Goal: Task Accomplishment & Management: Complete application form

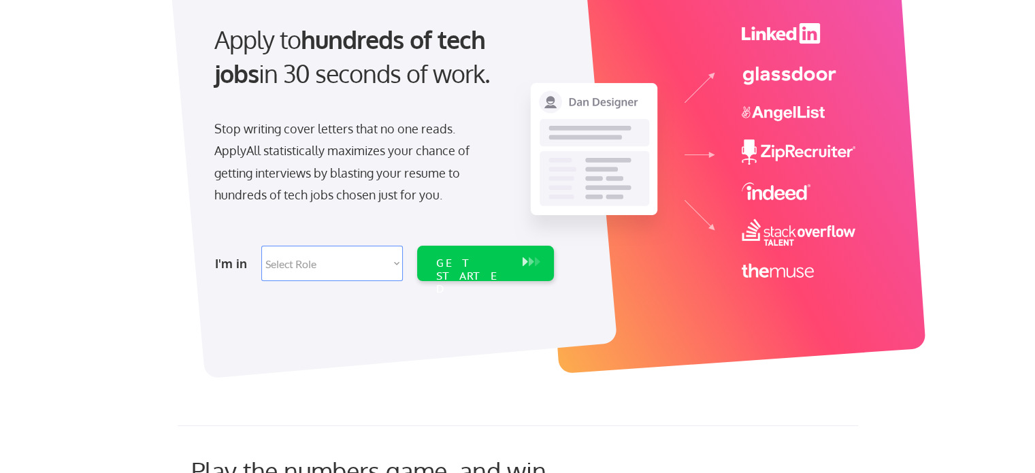
scroll to position [136, 0]
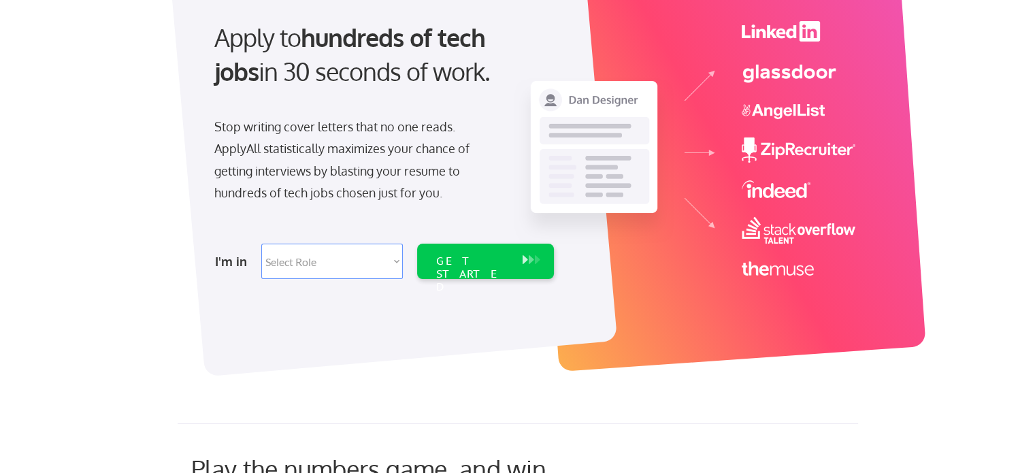
click at [378, 271] on select "Select Role Software Engineering Product Management Customer Success Sales UI/U…" at bounding box center [332, 261] width 142 height 35
select select ""it_security""
click at [261, 244] on select "Select Role Software Engineering Product Management Customer Success Sales UI/U…" at bounding box center [332, 261] width 142 height 35
select select ""it_security""
click at [458, 266] on div "GET STARTED" at bounding box center [472, 274] width 73 height 39
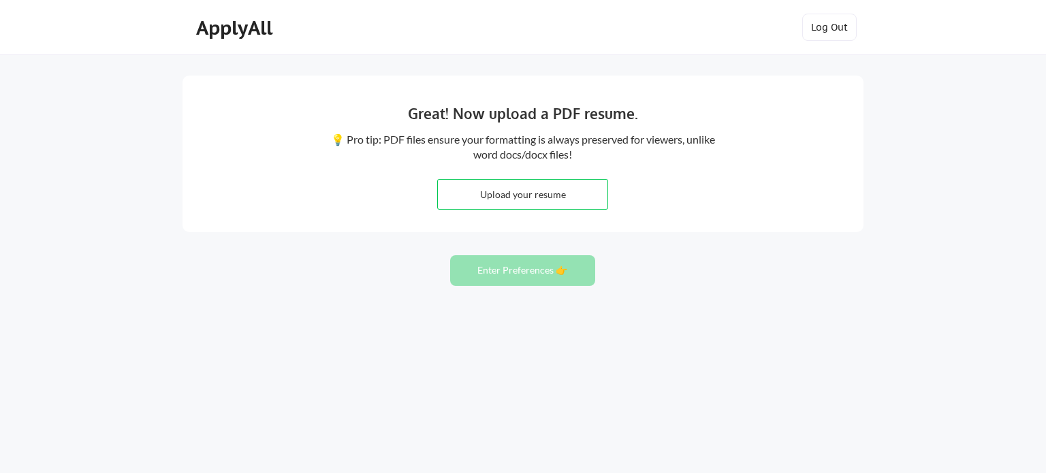
click at [517, 206] on input "file" at bounding box center [522, 194] width 169 height 29
type input "C:\fakepath\David Williams 2025 .docx.pdf"
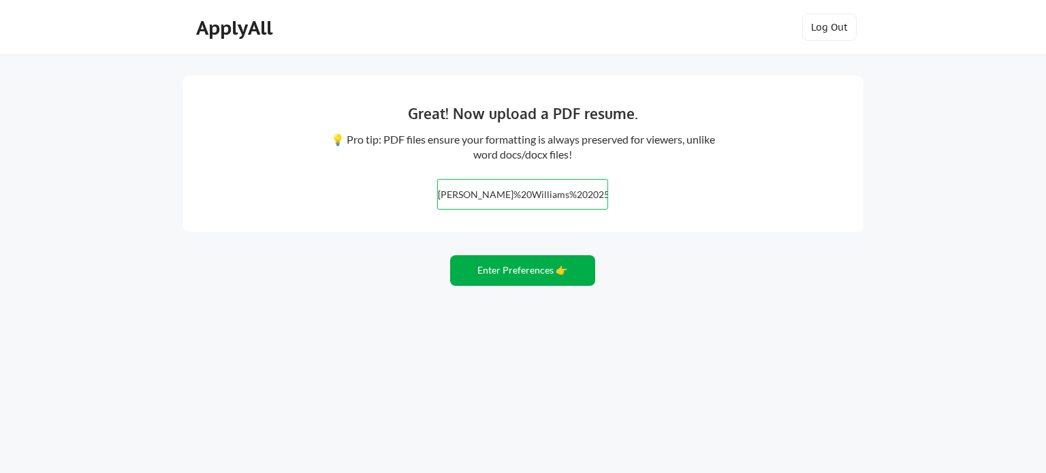
click at [539, 264] on button "Enter Preferences 👉" at bounding box center [522, 270] width 145 height 31
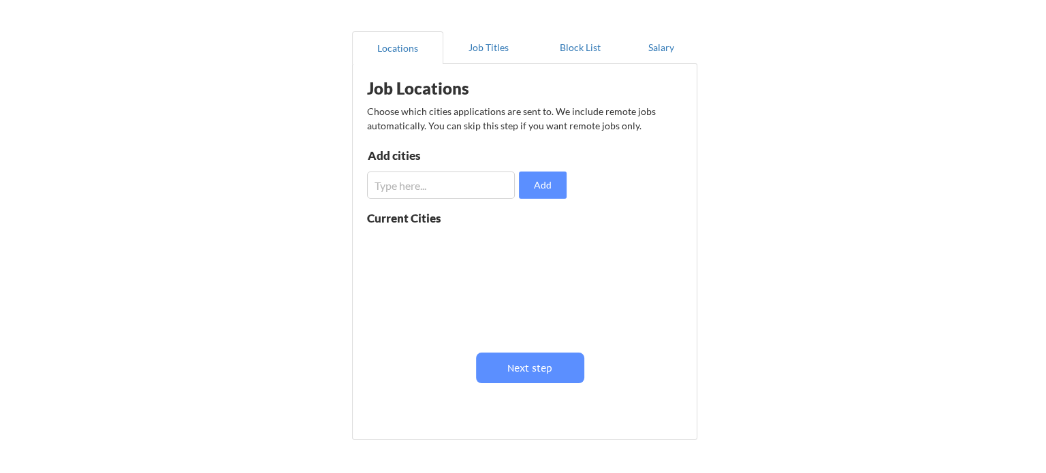
scroll to position [136, 0]
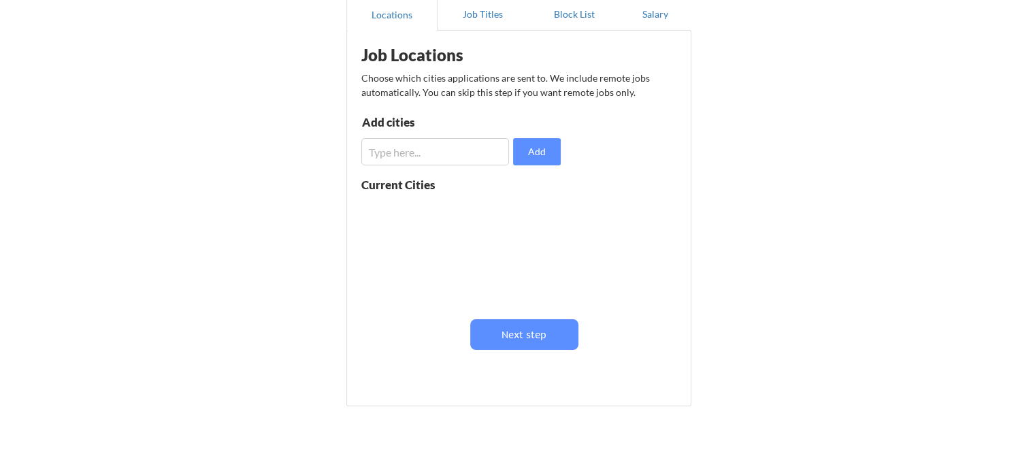
click at [502, 147] on input "input" at bounding box center [435, 151] width 148 height 27
type input "fargo"
click at [536, 144] on button "Add" at bounding box center [537, 151] width 48 height 27
click at [461, 148] on input "input" at bounding box center [435, 151] width 148 height 27
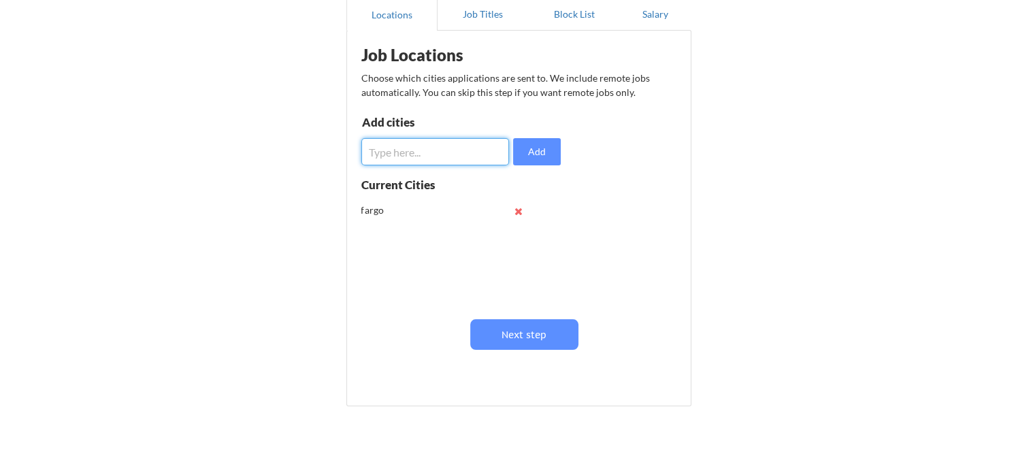
click at [461, 148] on input "input" at bounding box center [435, 151] width 148 height 27
click at [515, 210] on button at bounding box center [519, 211] width 10 height 10
click at [449, 157] on input "input" at bounding box center [435, 151] width 148 height 27
type input "Fargo, ND"
click at [538, 152] on button "Add" at bounding box center [537, 151] width 48 height 27
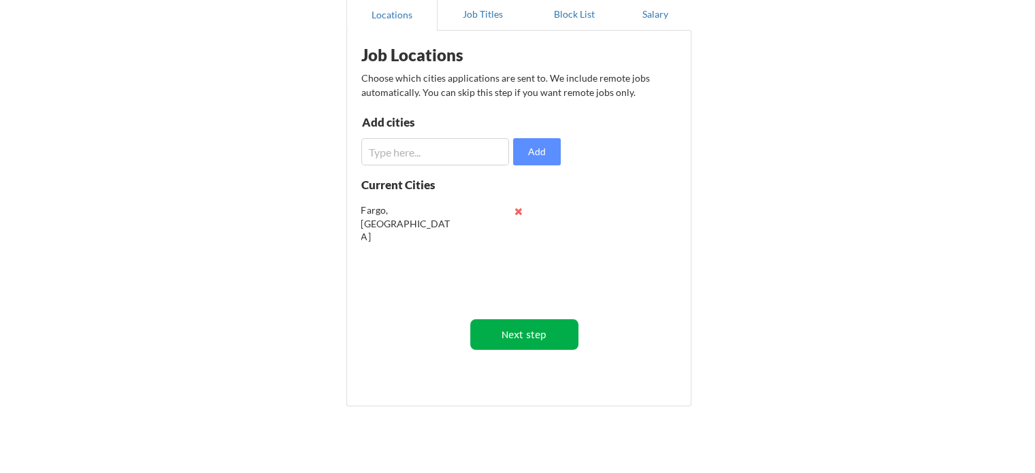
click at [545, 334] on button "Next step" at bounding box center [524, 334] width 108 height 31
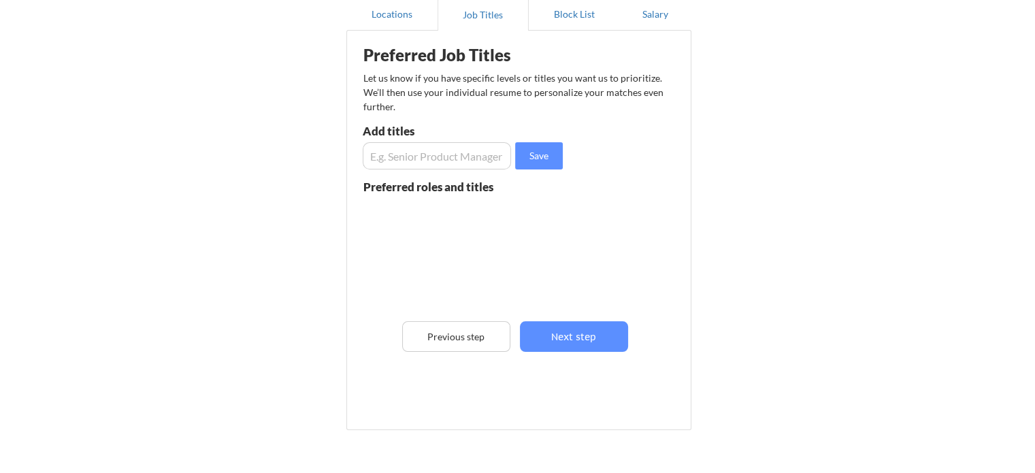
click at [459, 165] on input "input" at bounding box center [437, 155] width 148 height 27
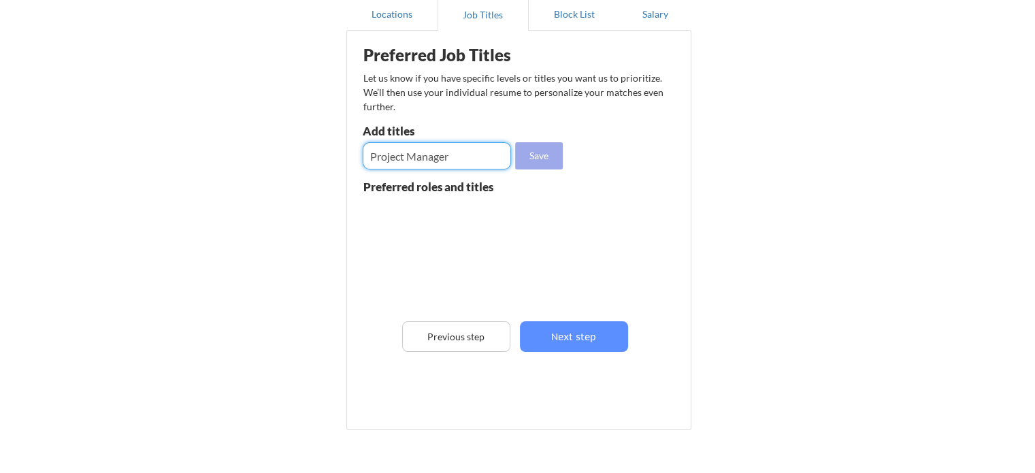
type input "Project Manager"
click at [542, 152] on button "Save" at bounding box center [539, 155] width 48 height 27
click at [437, 158] on input "input" at bounding box center [437, 155] width 148 height 27
type input "Product Manager"
click at [553, 157] on button "Save" at bounding box center [539, 155] width 48 height 27
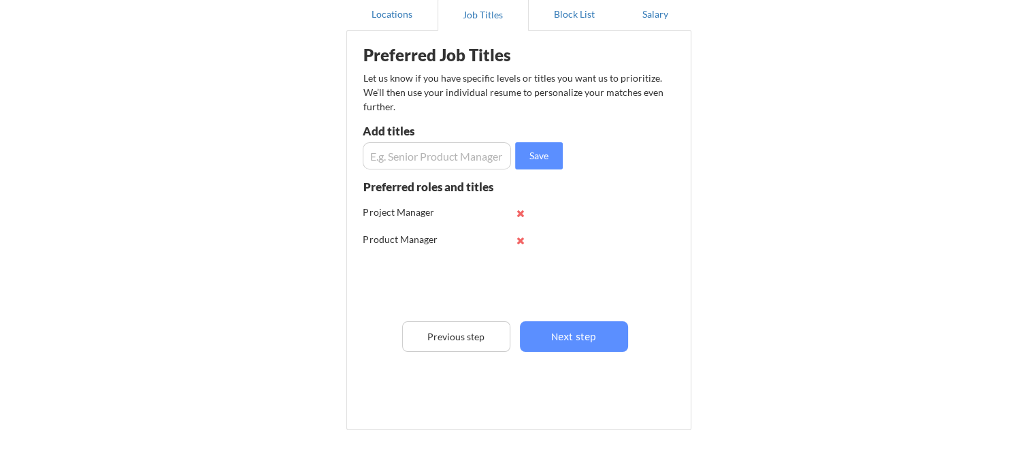
click at [433, 151] on input "input" at bounding box center [437, 155] width 148 height 27
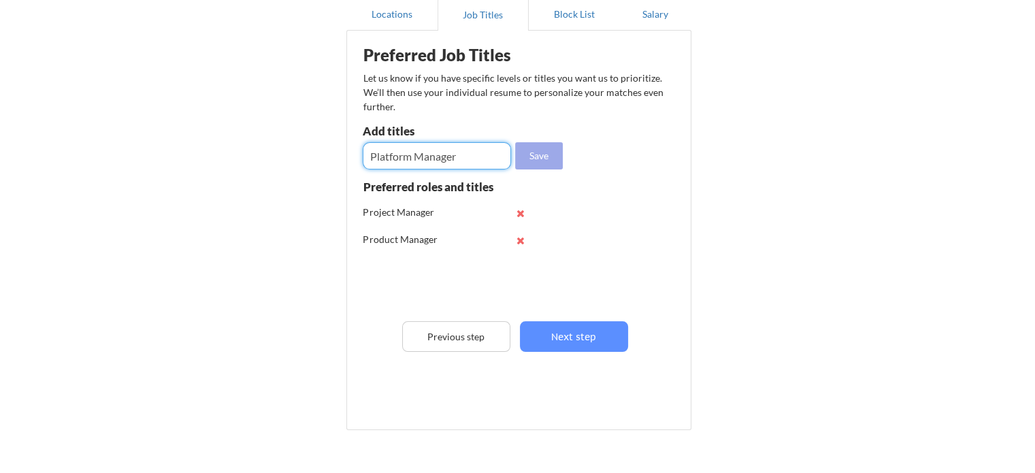
type input "Platform Manager"
click at [538, 152] on button "Save" at bounding box center [539, 155] width 48 height 27
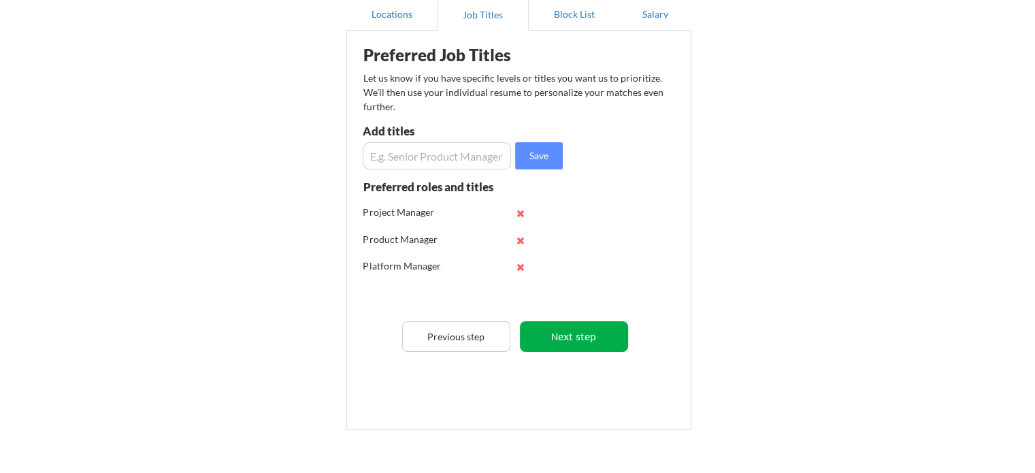
click at [589, 343] on button "Next step" at bounding box center [574, 336] width 108 height 31
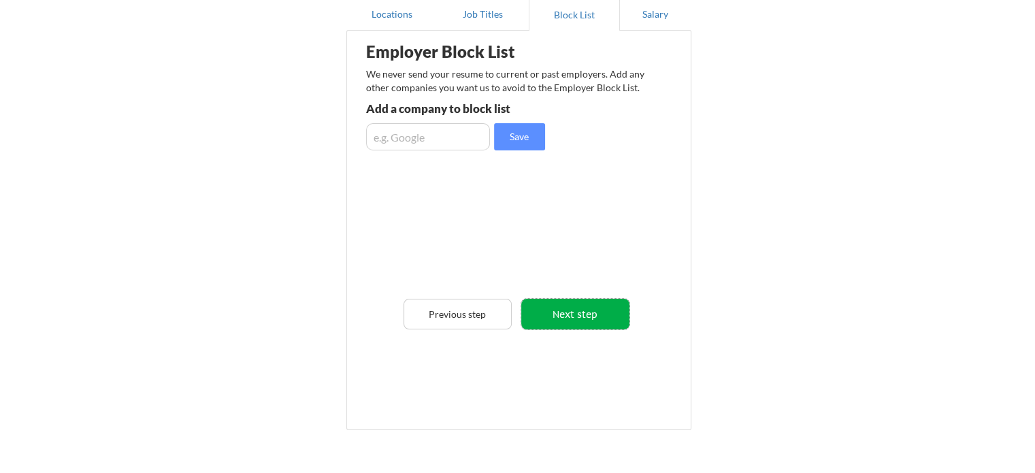
click at [577, 310] on button "Next step" at bounding box center [575, 314] width 108 height 31
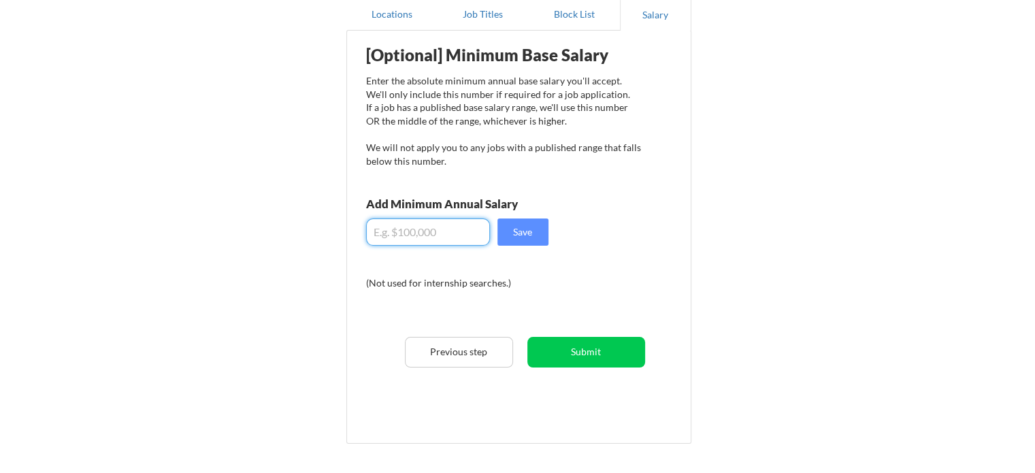
click at [473, 240] on input "input" at bounding box center [428, 231] width 124 height 27
type input "$70,000"
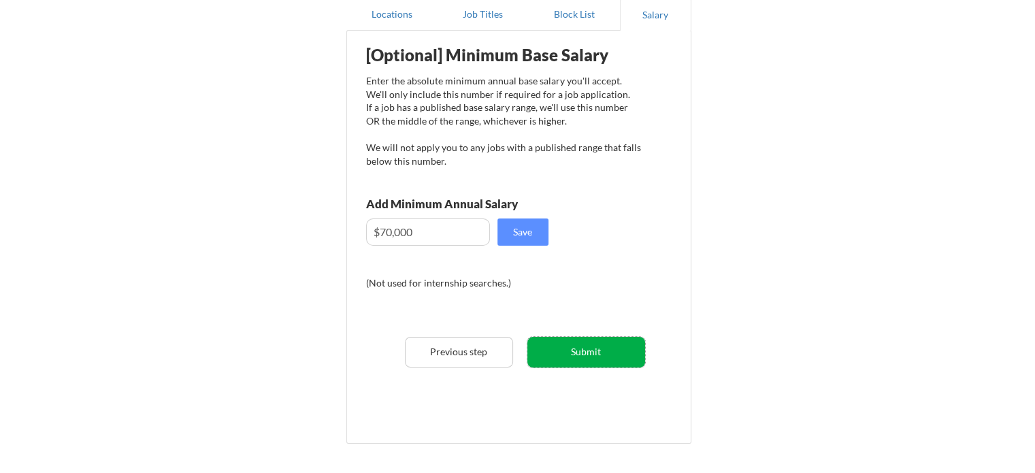
click at [609, 339] on button "Submit" at bounding box center [587, 352] width 118 height 31
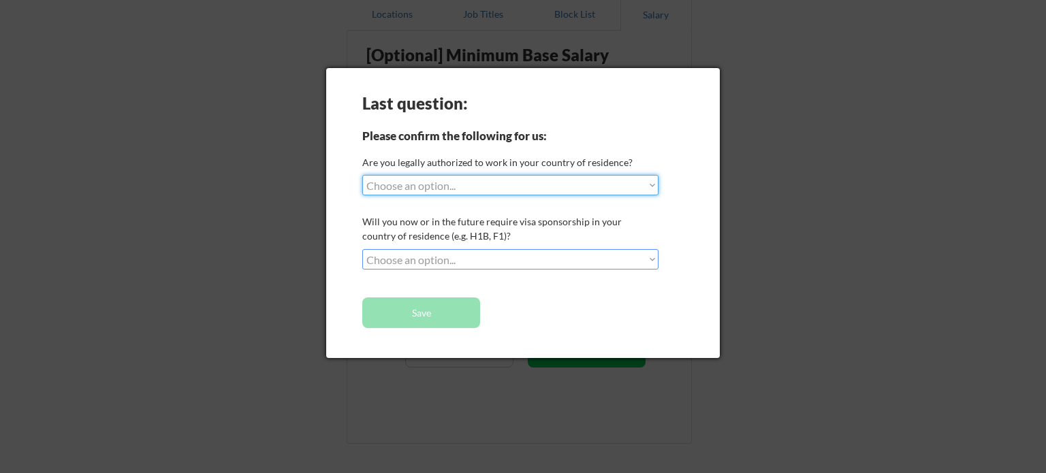
click at [566, 184] on select "Choose an option... Yes, I am a US Citizen Yes, I am a Canadian Citizen Yes, I …" at bounding box center [510, 185] width 296 height 20
select select ""yes__i_am_a_us_citizen""
click at [362, 175] on select "Choose an option... Yes, I am a US Citizen Yes, I am a Canadian Citizen Yes, I …" at bounding box center [510, 185] width 296 height 20
click at [557, 259] on select "Choose an option... No, I will not need sponsorship Yes, I will need sponsorship" at bounding box center [510, 259] width 296 height 20
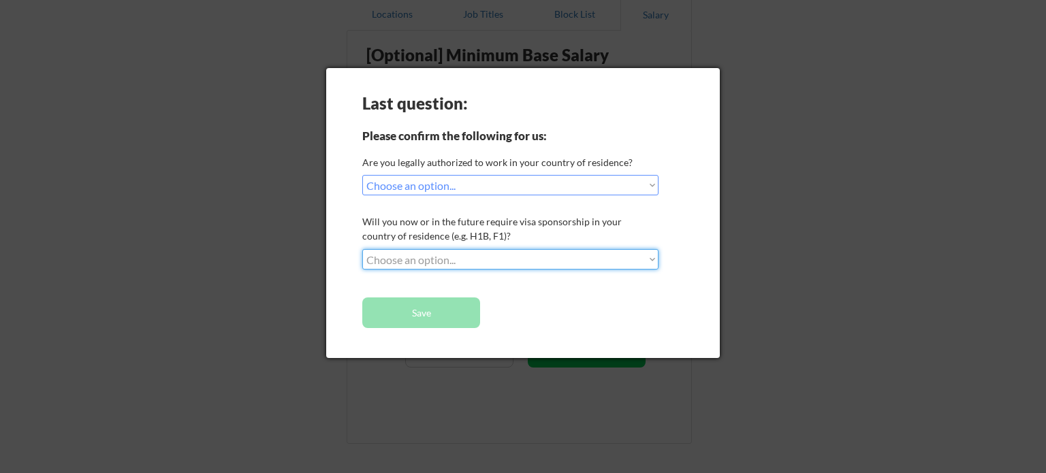
select select ""no__i_will_not_need_sponsorship""
click at [362, 249] on select "Choose an option... No, I will not need sponsorship Yes, I will need sponsorship" at bounding box center [510, 259] width 296 height 20
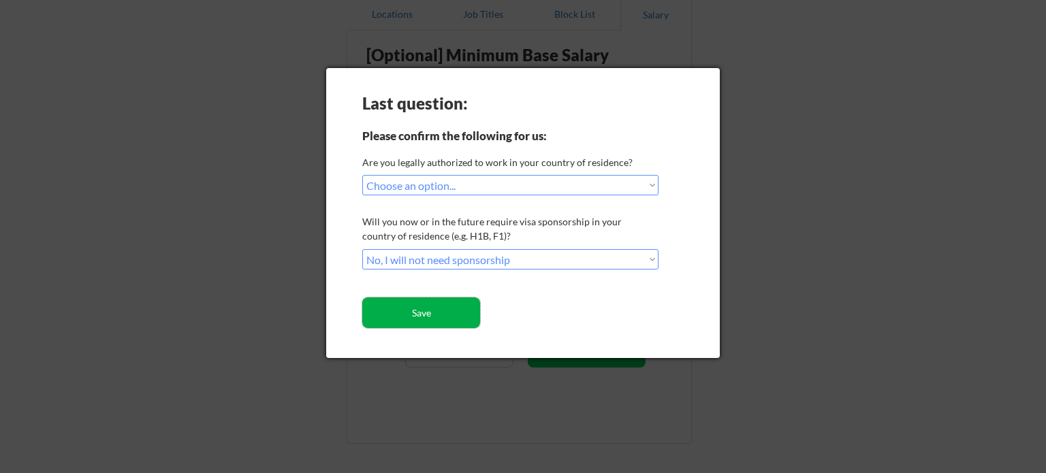
click at [438, 315] on button "Save" at bounding box center [421, 312] width 118 height 31
